Goal: Transaction & Acquisition: Purchase product/service

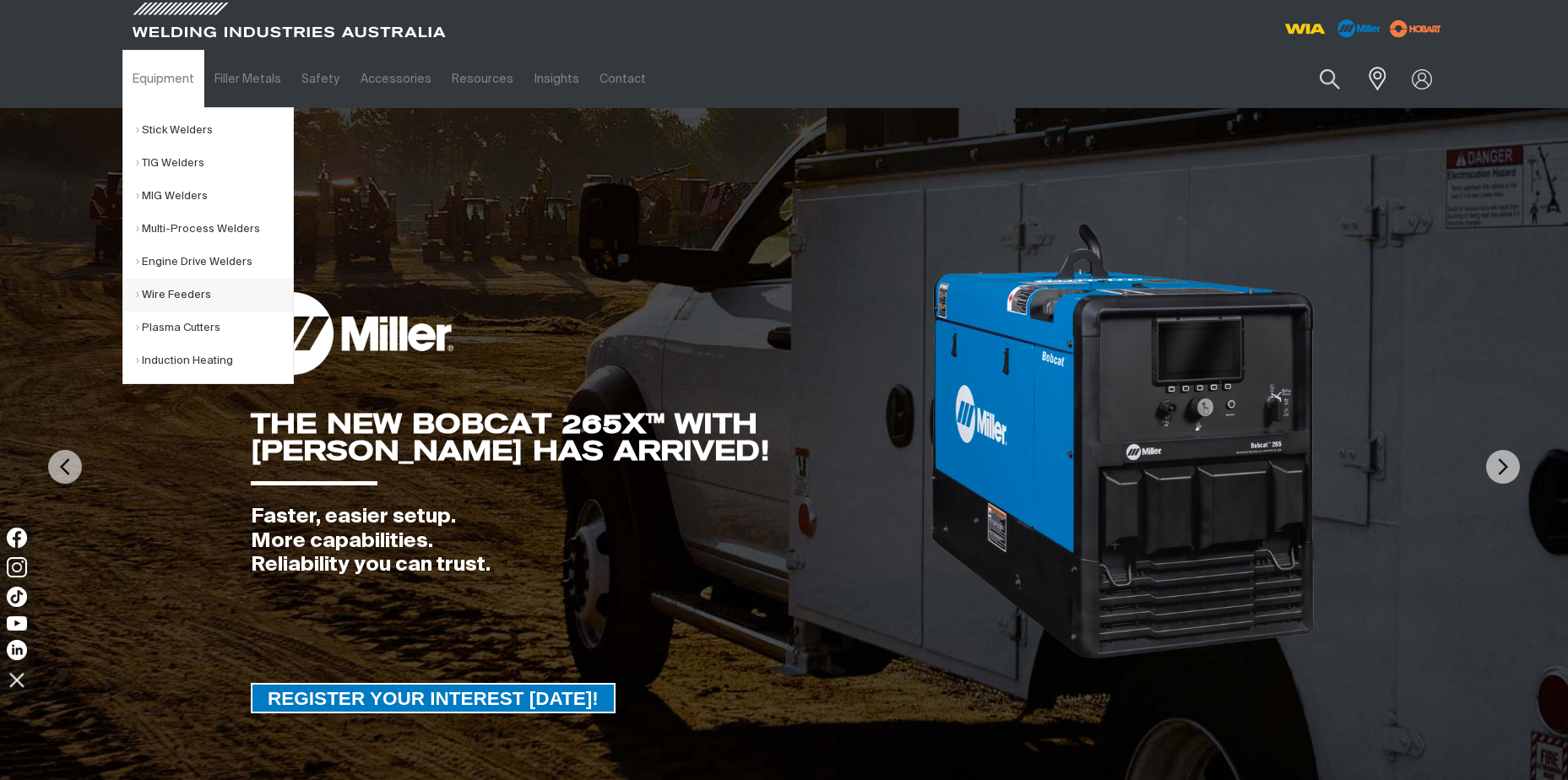
click at [193, 295] on link "Wire Feeders" at bounding box center [214, 294] width 157 height 33
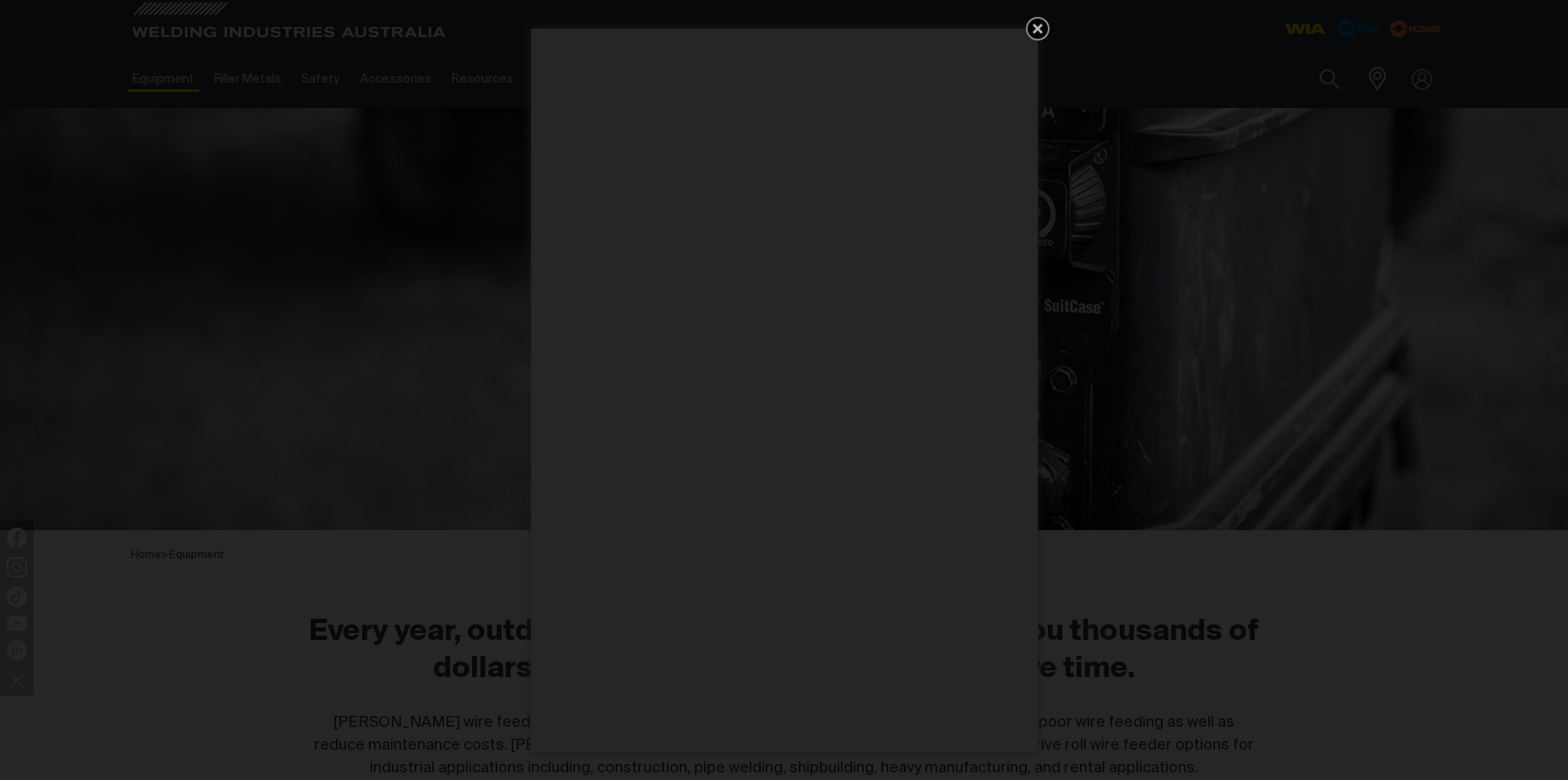
click at [1039, 27] on icon "Get 5 WIA Welding Guides Free!" at bounding box center [1037, 28] width 10 height 10
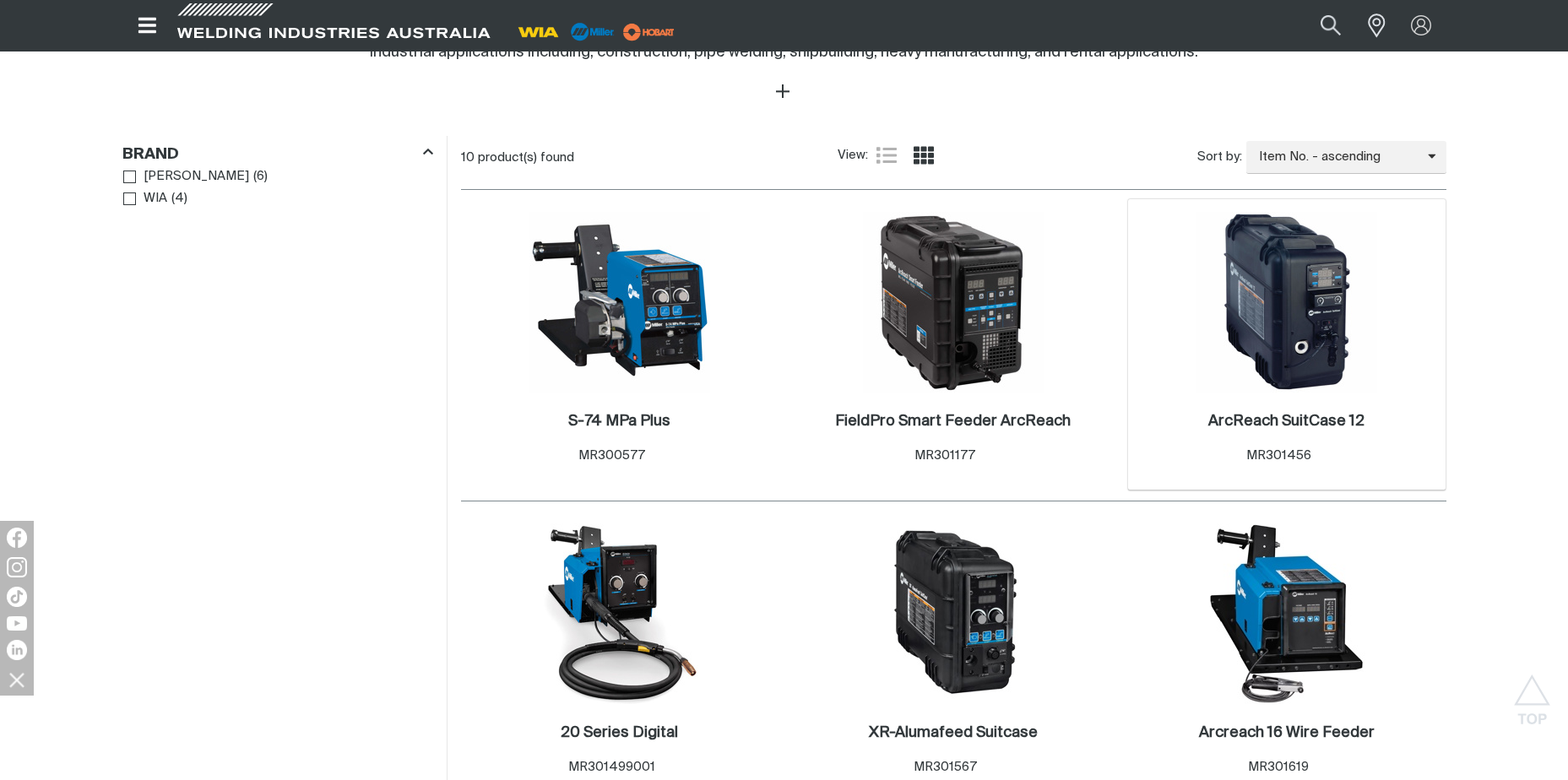
scroll to position [759, 0]
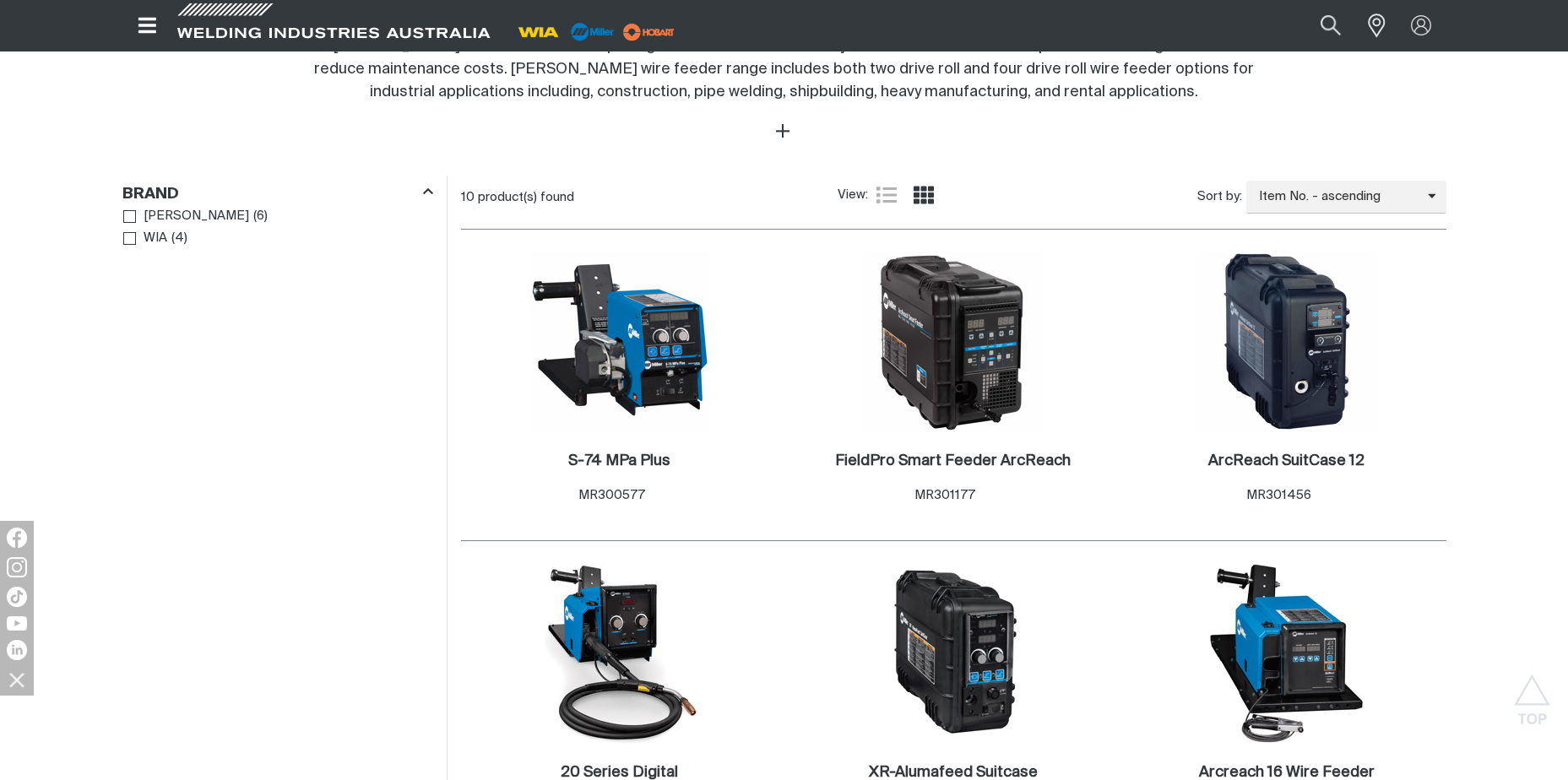
scroll to position [675, 0]
click at [1299, 352] on img at bounding box center [1286, 342] width 181 height 180
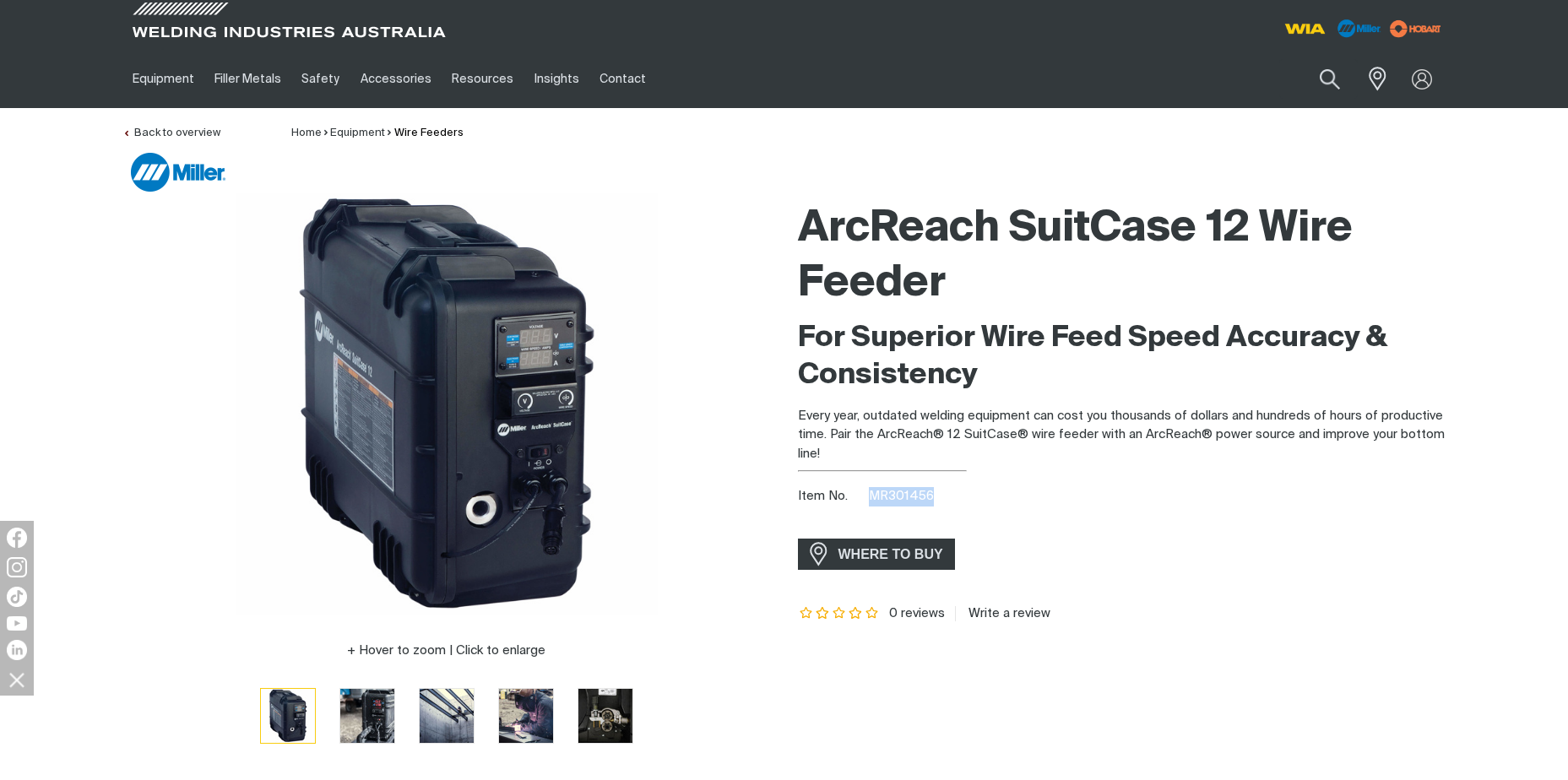
drag, startPoint x: 869, startPoint y: 497, endPoint x: 931, endPoint y: 498, distance: 62.0
click at [931, 498] on span "MR301456" at bounding box center [901, 495] width 65 height 13
copy span "MR301456"
